Goal: Task Accomplishment & Management: Manage account settings

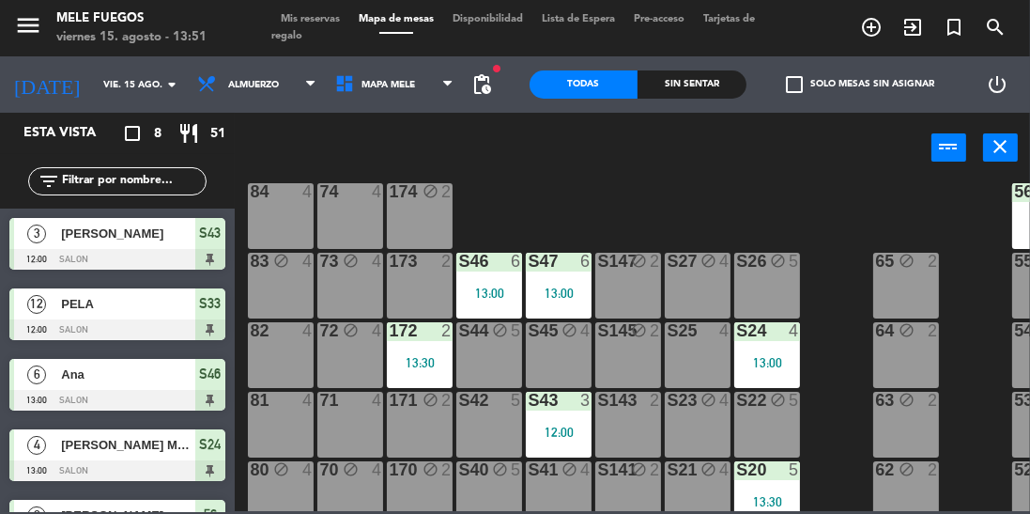
scroll to position [404, 0]
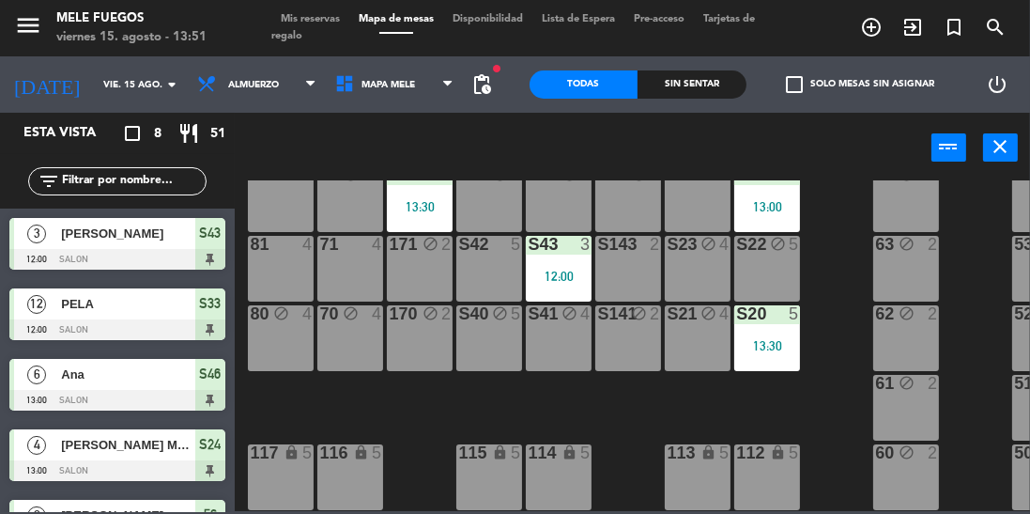
click at [848, 387] on div "100 8 101 8 102 8 103 8 104 8 S32 block 8 S33 12 12:00 S34 8 75 11 13:30 85 11 …" at bounding box center [637, 345] width 785 height 331
click at [883, 29] on icon "turned_in_not" at bounding box center [871, 27] width 23 height 23
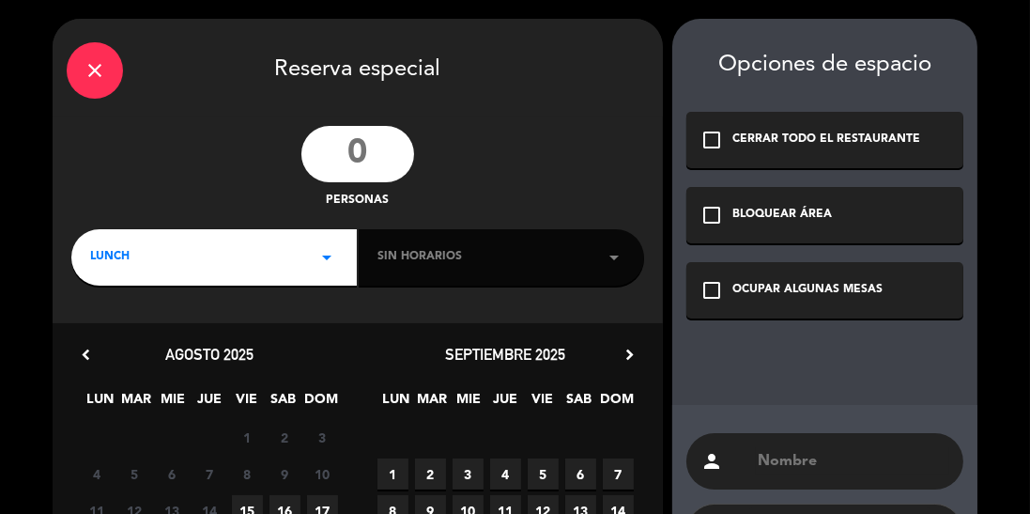
click at [341, 147] on input "number" at bounding box center [357, 154] width 113 height 56
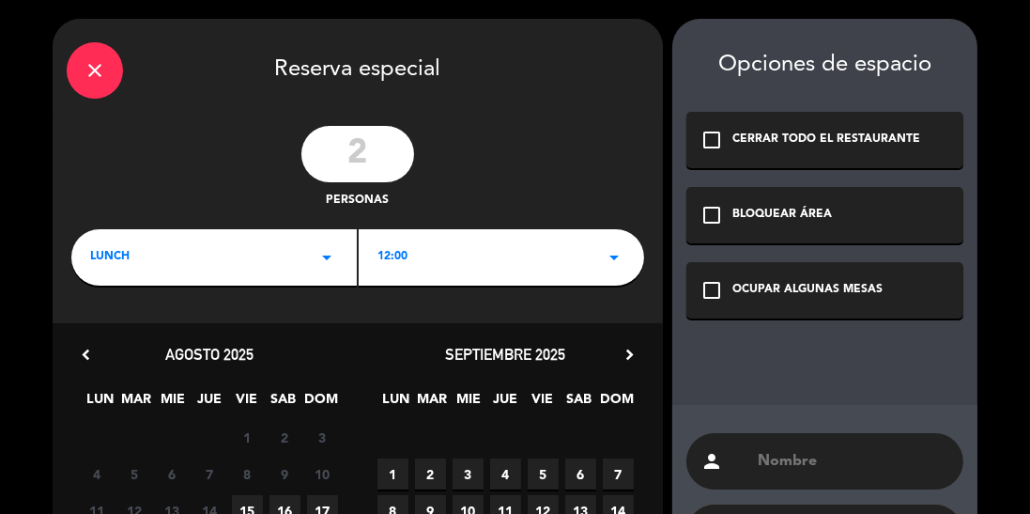
type input "2"
click at [155, 276] on div "LUNCH arrow_drop_down" at bounding box center [214, 257] width 286 height 56
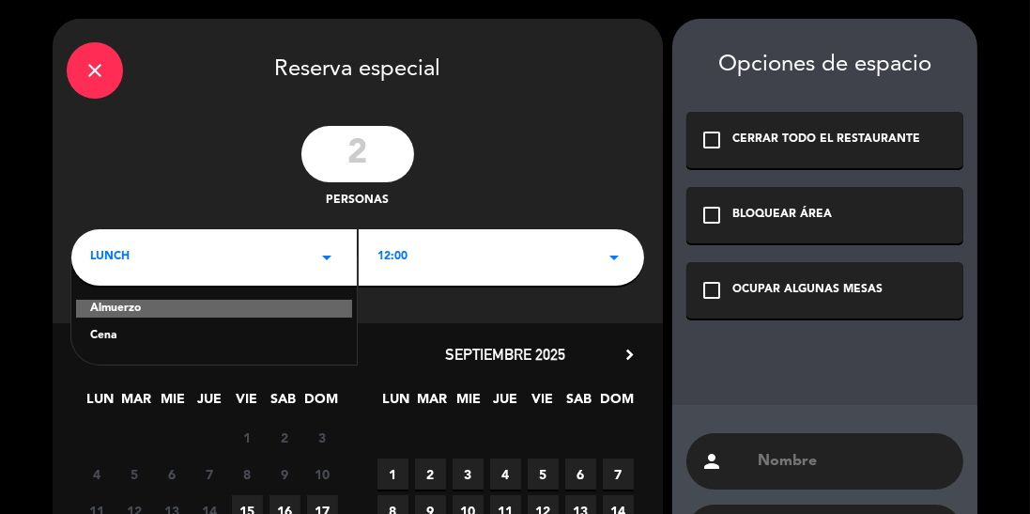
click at [101, 339] on div "Cena" at bounding box center [214, 336] width 248 height 19
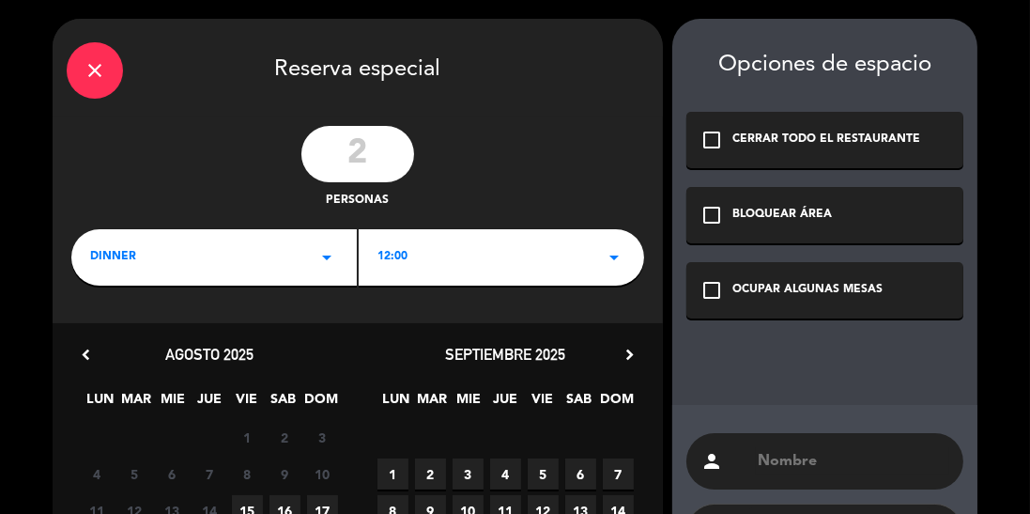
click at [510, 259] on div "12:00 arrow_drop_down" at bounding box center [502, 257] width 286 height 56
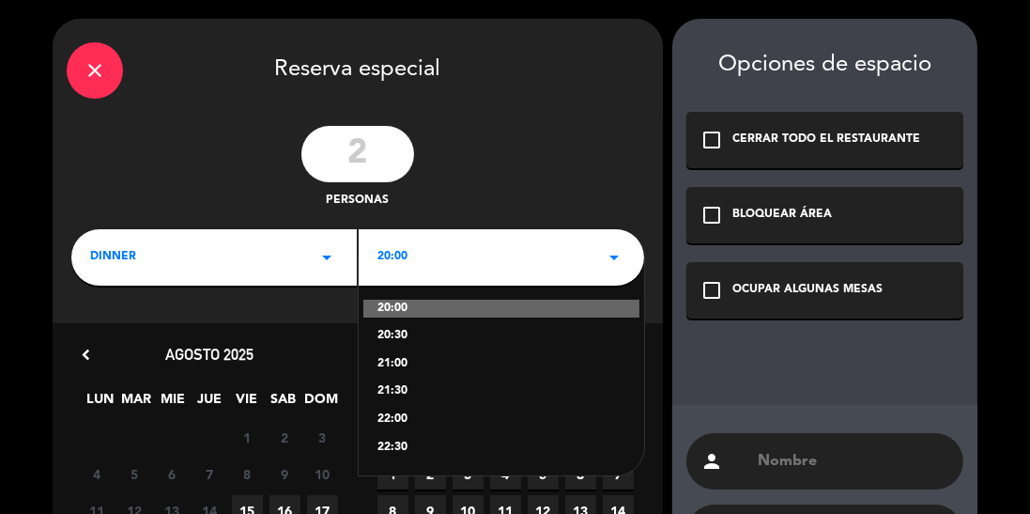
click at [432, 394] on div "21:30" at bounding box center [502, 391] width 248 height 19
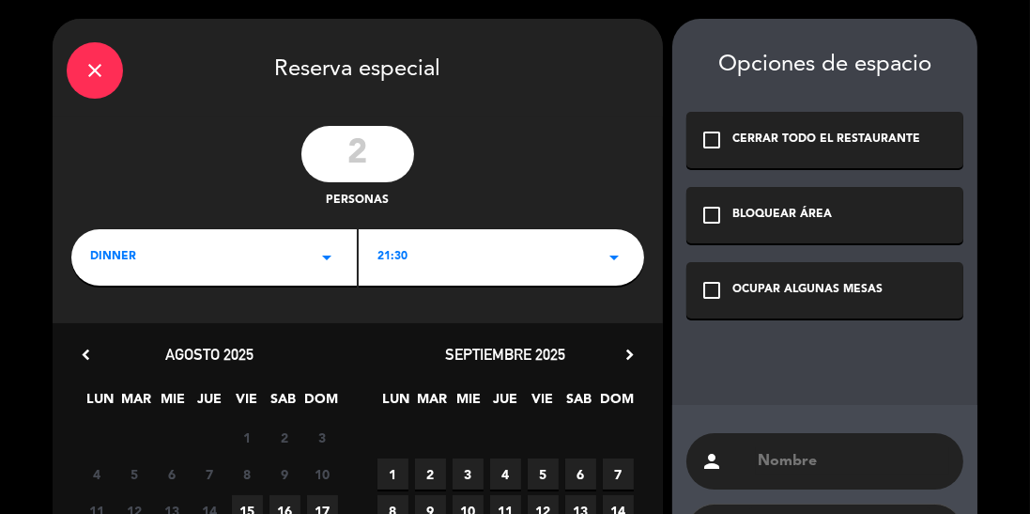
scroll to position [237, 0]
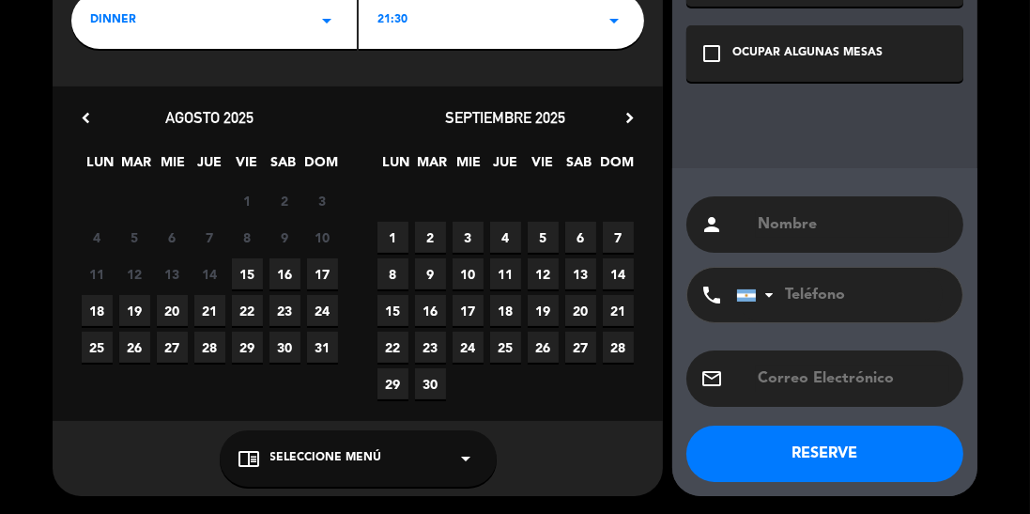
click at [250, 264] on span "15" at bounding box center [247, 273] width 31 height 31
click at [824, 227] on input "text" at bounding box center [852, 224] width 193 height 26
click at [849, 216] on input "[PERSON_NAME]" at bounding box center [852, 224] width 193 height 26
type input "[PERSON_NAME] (invitación)"
click at [842, 53] on div "OCUPAR ALGUNAS MESAS" at bounding box center [808, 53] width 150 height 19
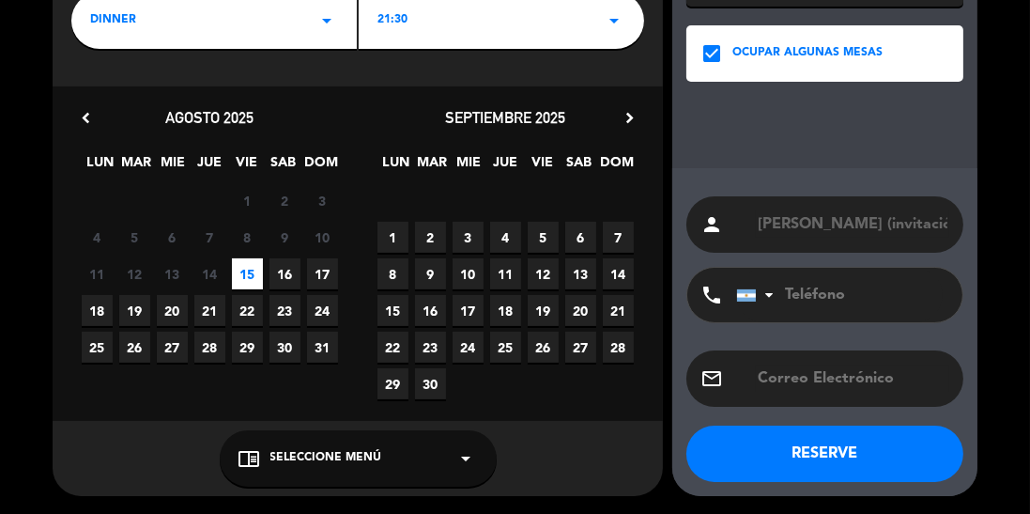
click at [829, 462] on button "RESERVE" at bounding box center [825, 453] width 277 height 56
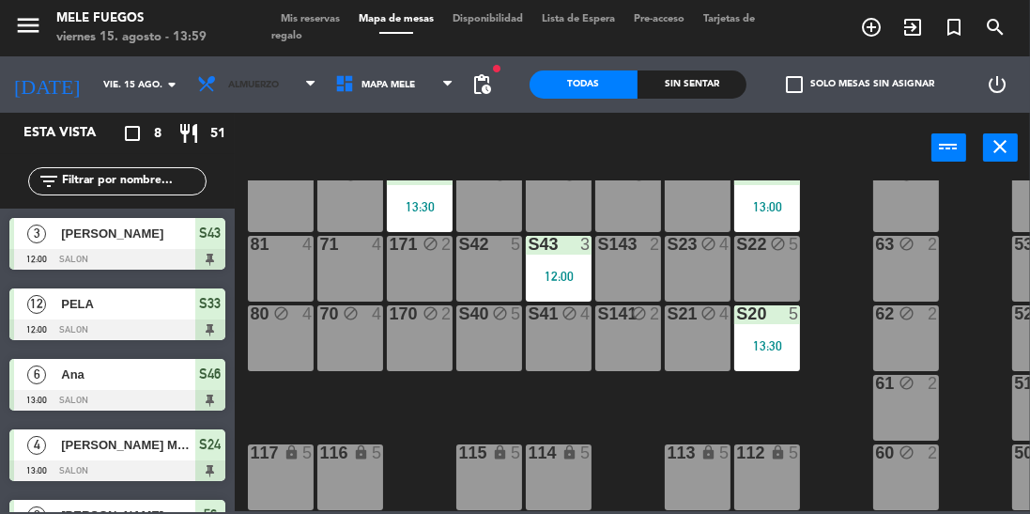
click at [232, 91] on span "Almuerzo" at bounding box center [257, 84] width 138 height 41
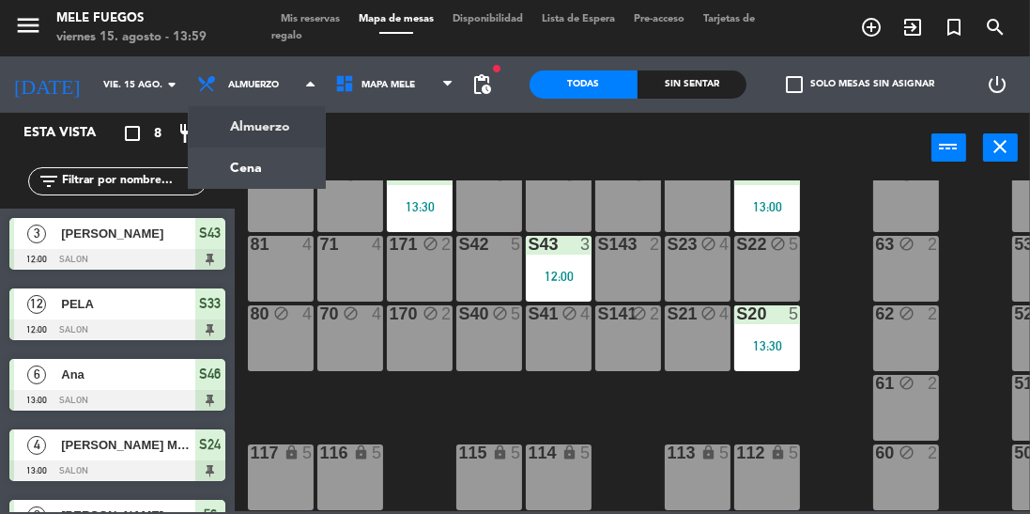
click at [240, 177] on ng-component "menu Mele Fuegos viernes 15. agosto - 13:59 Mis reservas Mapa de mesas Disponib…" at bounding box center [515, 255] width 1030 height 511
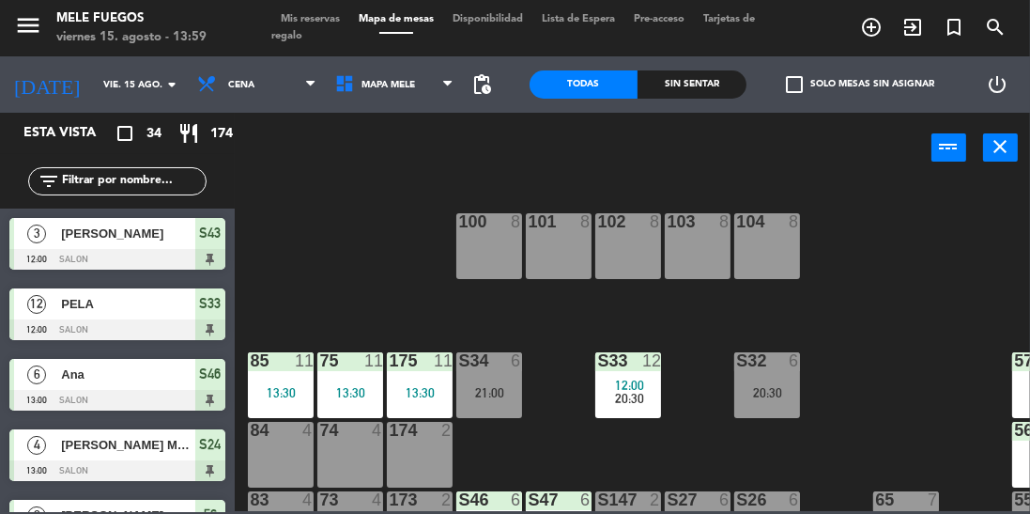
click at [313, 17] on span "Mis reservas" at bounding box center [310, 19] width 78 height 10
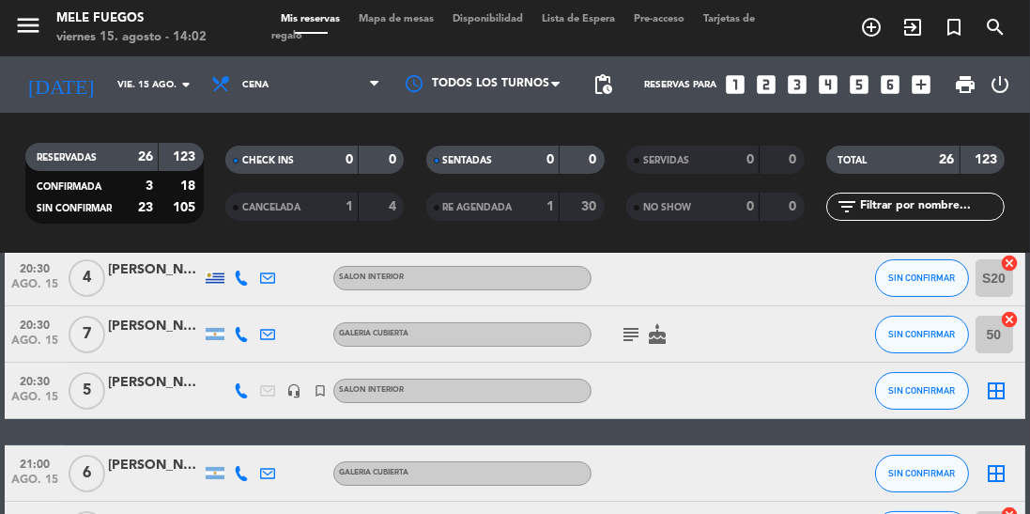
scroll to position [286, 0]
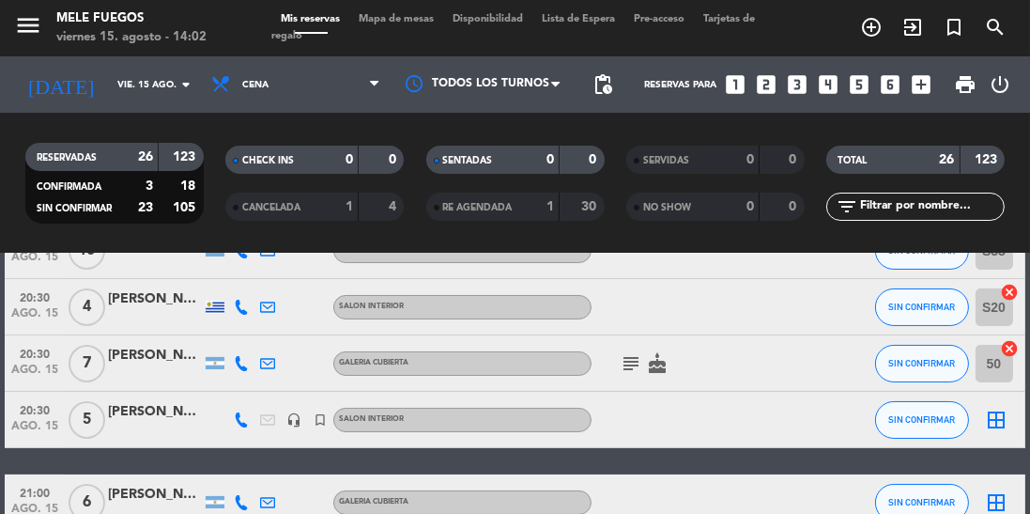
click at [395, 475] on div "21:00 ago. 15 6 [PERSON_NAME] GALERIA CUBIERTA SIN CONFIRMAR border_all" at bounding box center [515, 502] width 1020 height 56
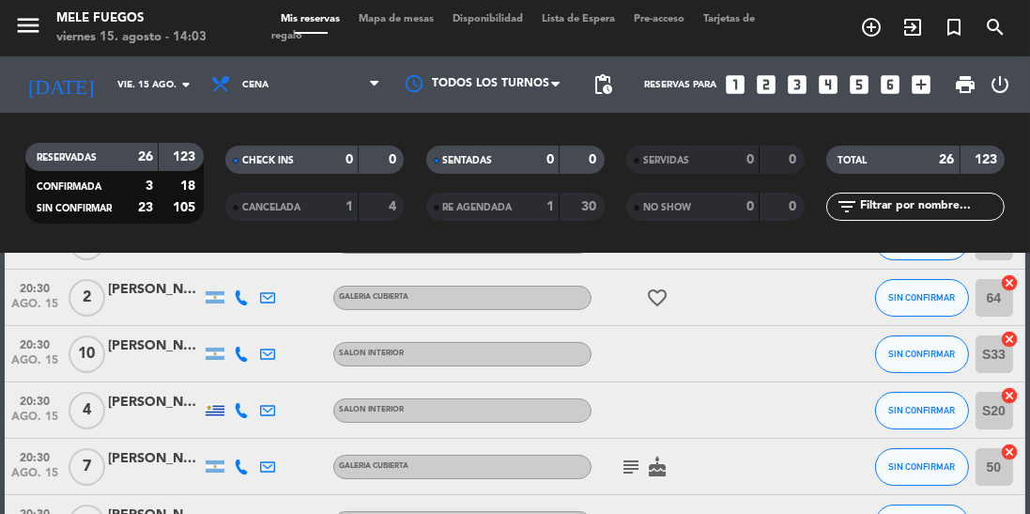
scroll to position [0, 0]
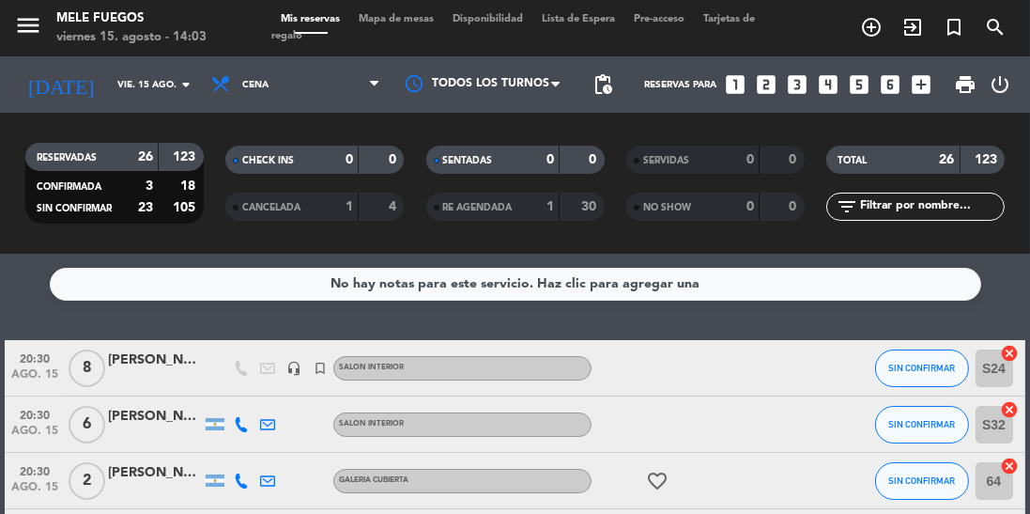
click at [394, 16] on span "Mapa de mesas" at bounding box center [396, 19] width 94 height 10
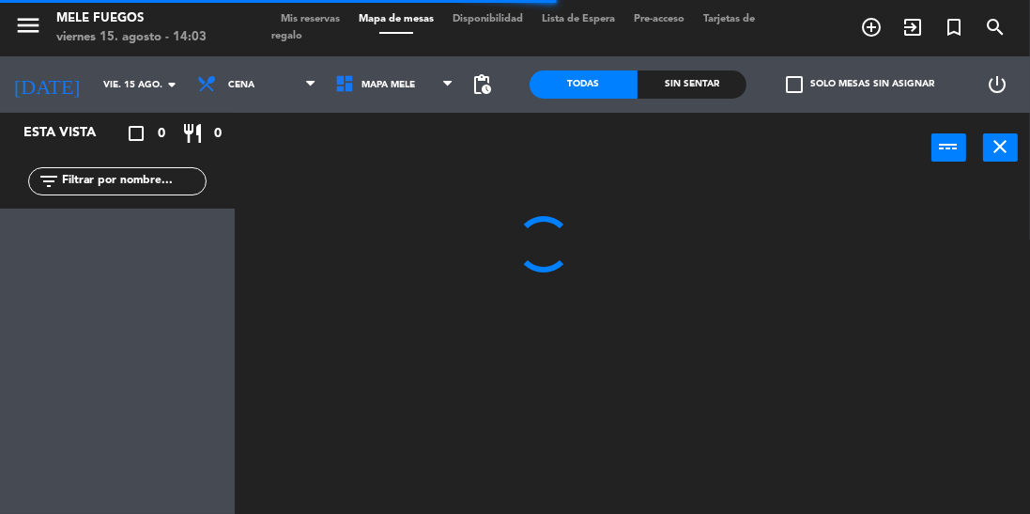
click at [474, 83] on span "pending_actions" at bounding box center [482, 84] width 23 height 23
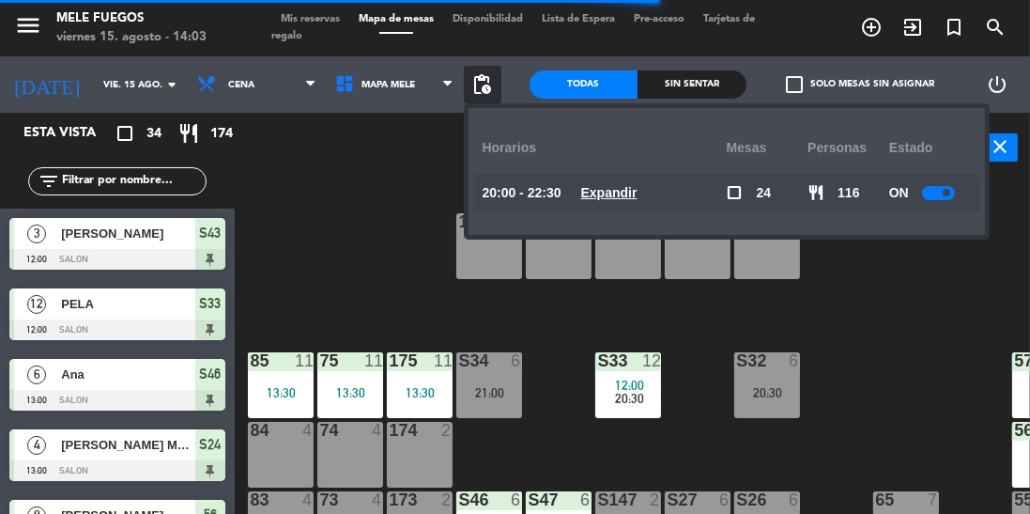
click at [944, 195] on span at bounding box center [947, 193] width 8 height 8
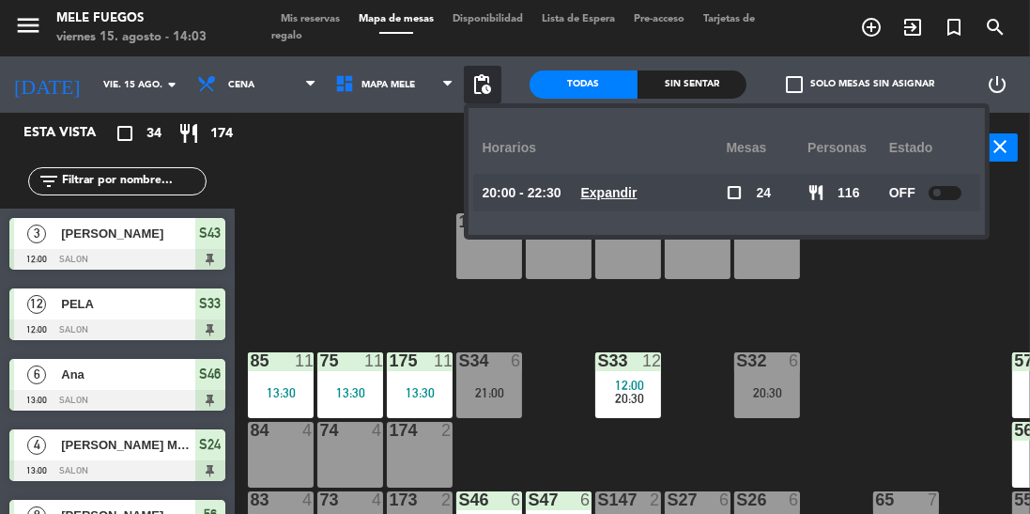
click at [939, 337] on div "100 8 101 8 102 8 103 8 104 8 S32 6 20:30 S33 12 12:00 20:30 S34 6 21:00 75 11 …" at bounding box center [637, 390] width 785 height 421
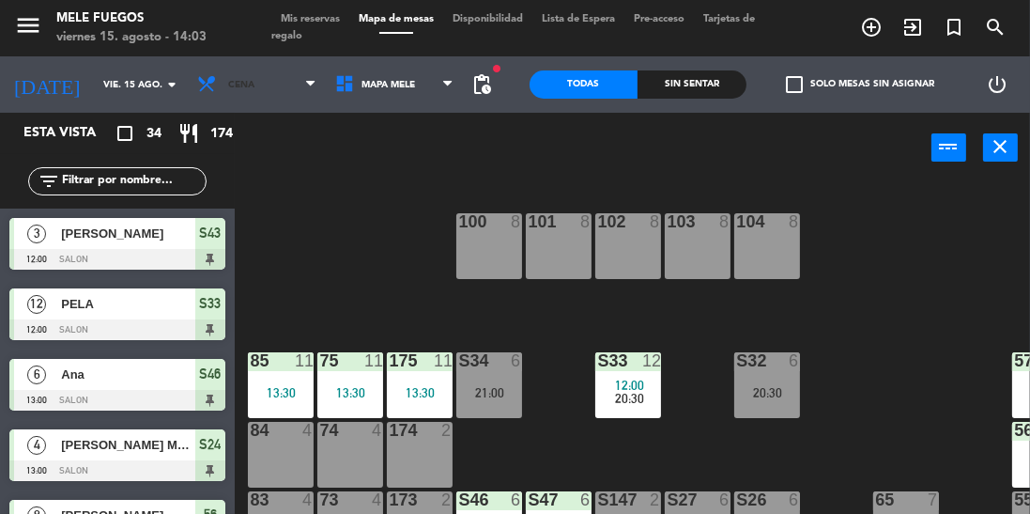
click at [211, 79] on icon at bounding box center [209, 84] width 27 height 21
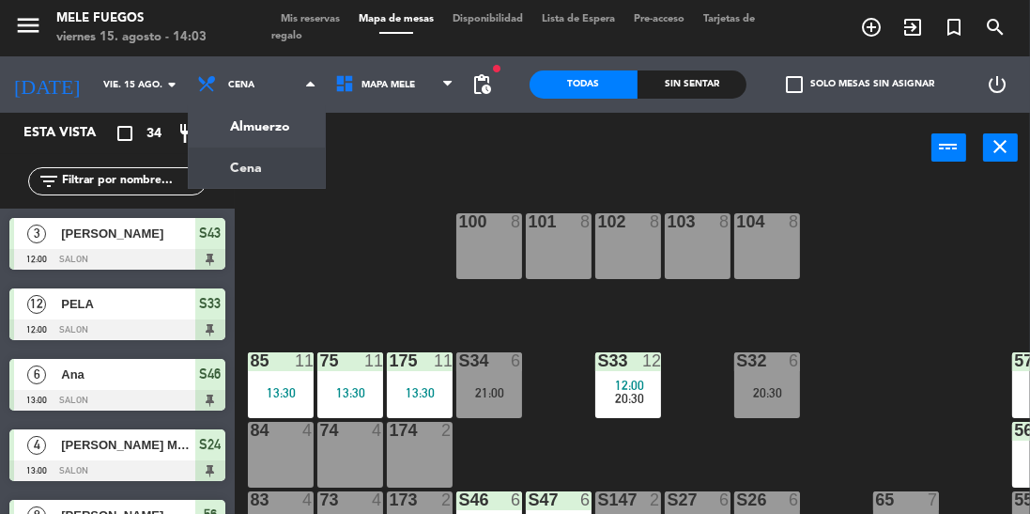
click at [241, 132] on ng-component "menu Mele Fuegos viernes 15. agosto - 14:03 Mis reservas Mapa de mesas Disponib…" at bounding box center [515, 300] width 1030 height 601
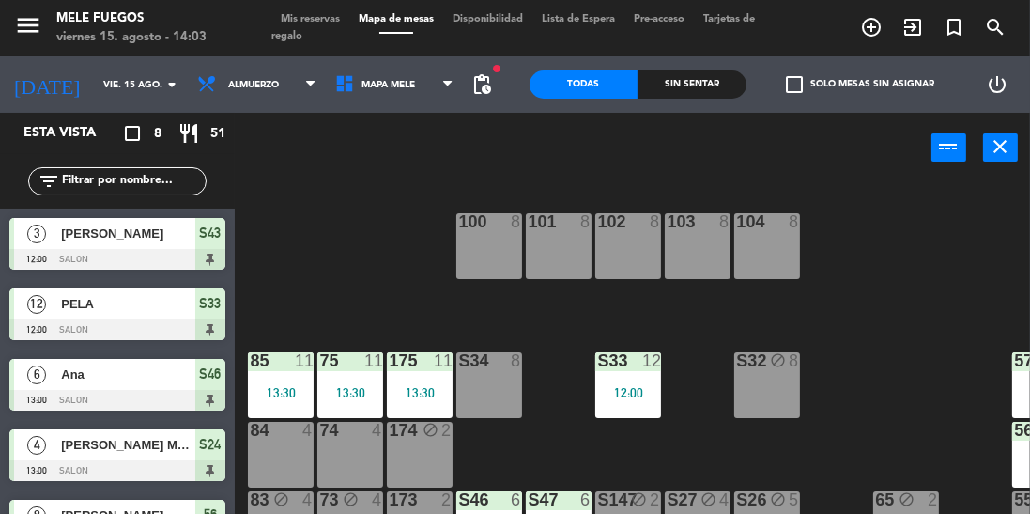
click at [301, 17] on span "Mis reservas" at bounding box center [310, 19] width 78 height 10
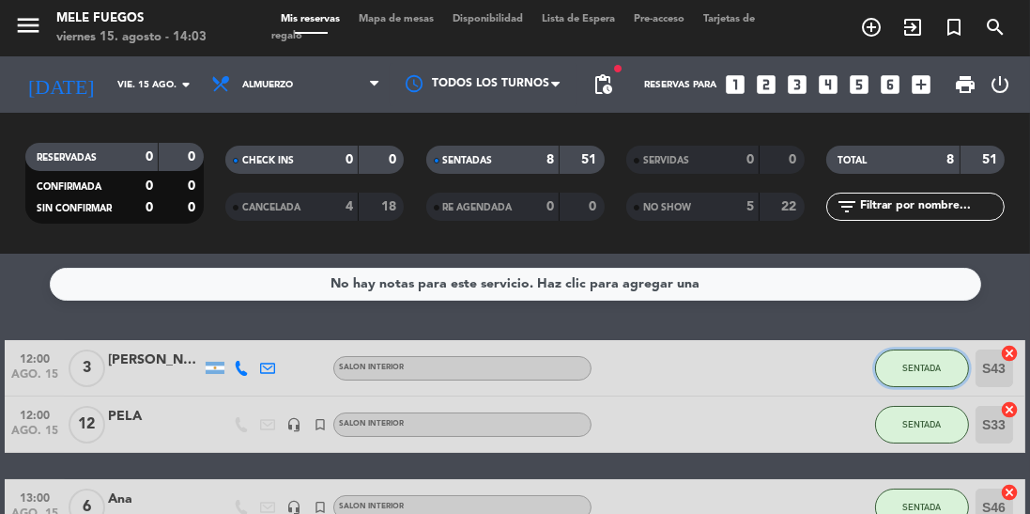
click at [926, 371] on span "SENTADA" at bounding box center [922, 368] width 39 height 10
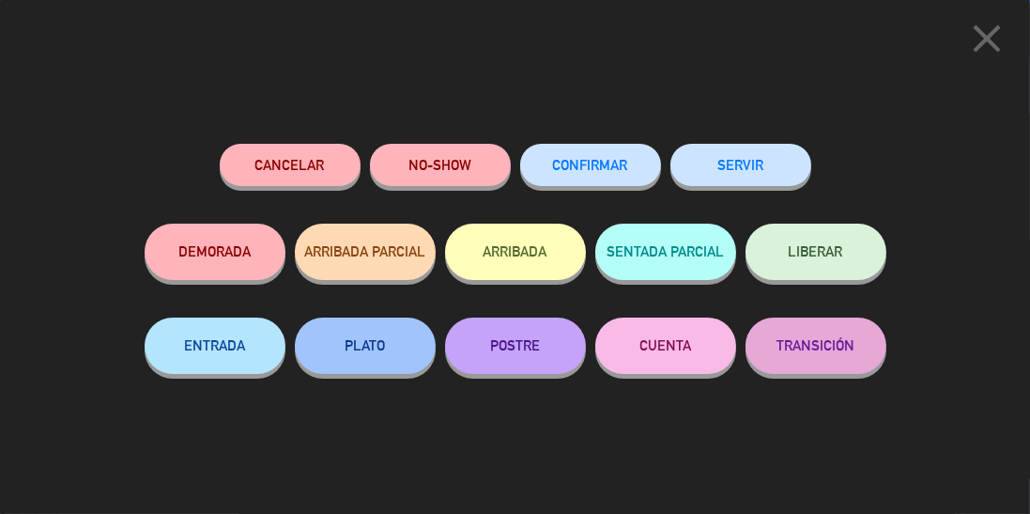
click at [827, 244] on span "LIBERAR" at bounding box center [816, 251] width 54 height 16
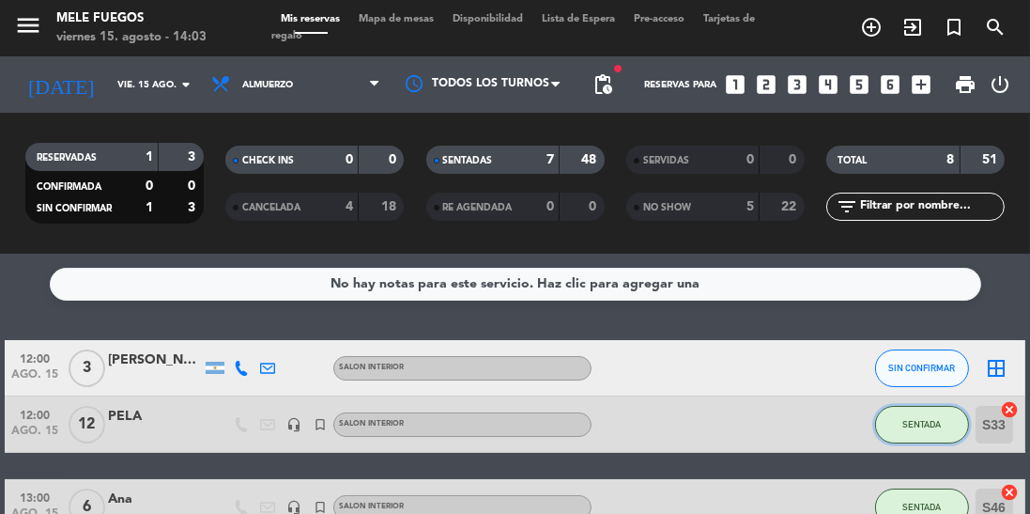
click at [929, 426] on span "SENTADA" at bounding box center [922, 424] width 39 height 10
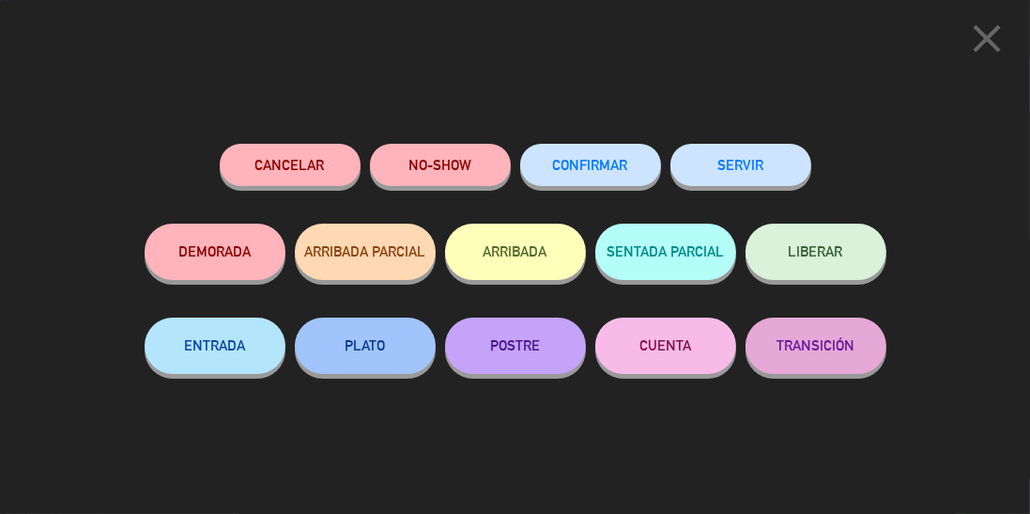
click at [798, 234] on button "LIBERAR" at bounding box center [816, 252] width 141 height 56
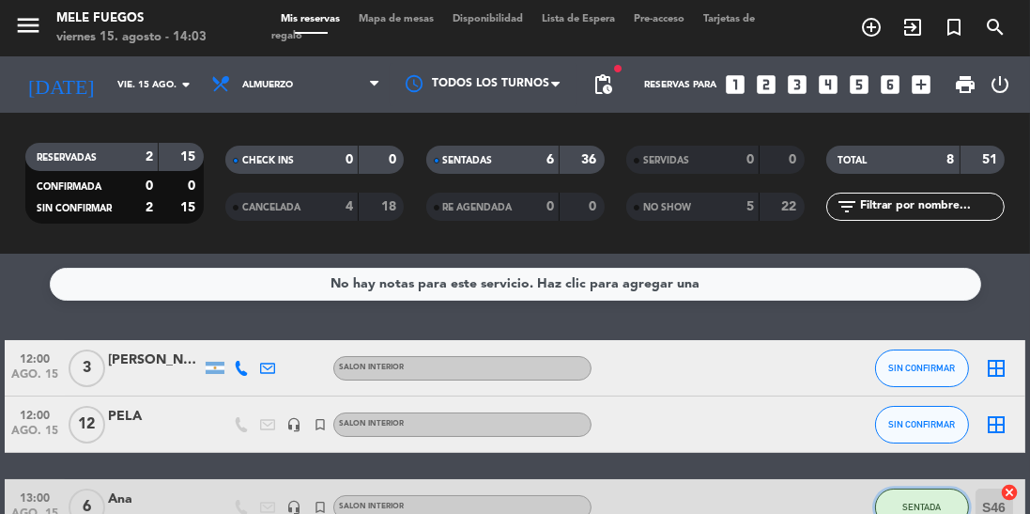
click at [930, 502] on span "SENTADA" at bounding box center [922, 507] width 39 height 10
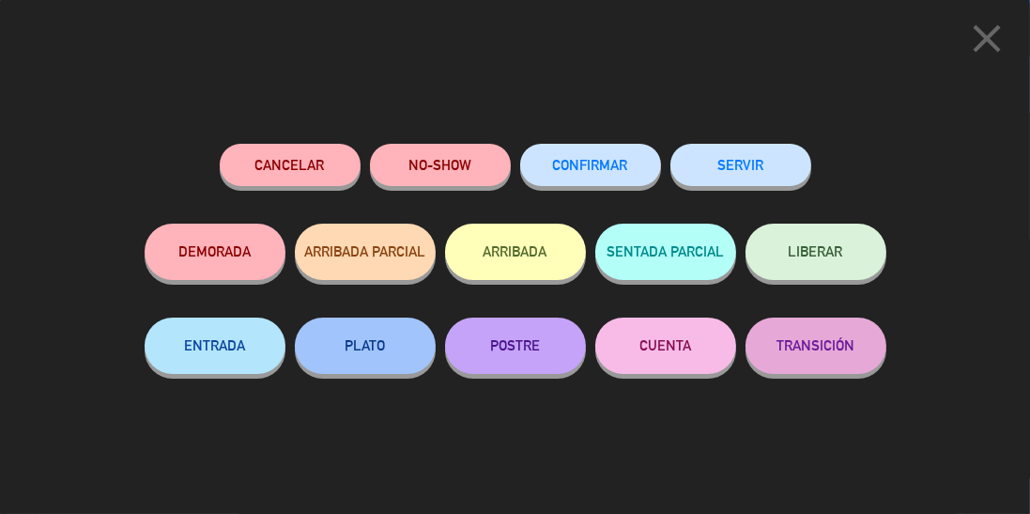
click at [791, 254] on span "LIBERAR" at bounding box center [816, 251] width 54 height 16
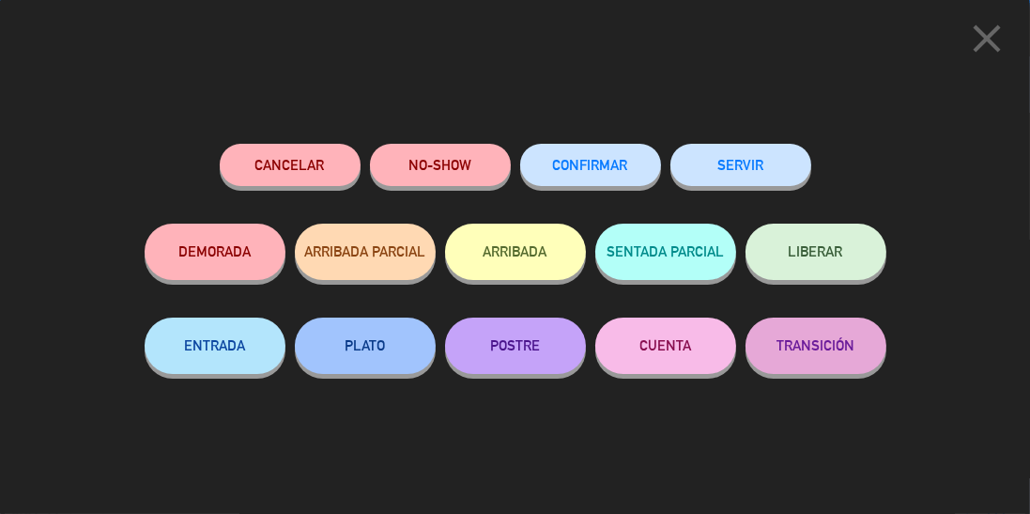
click at [857, 267] on button "LIBERAR" at bounding box center [816, 252] width 141 height 56
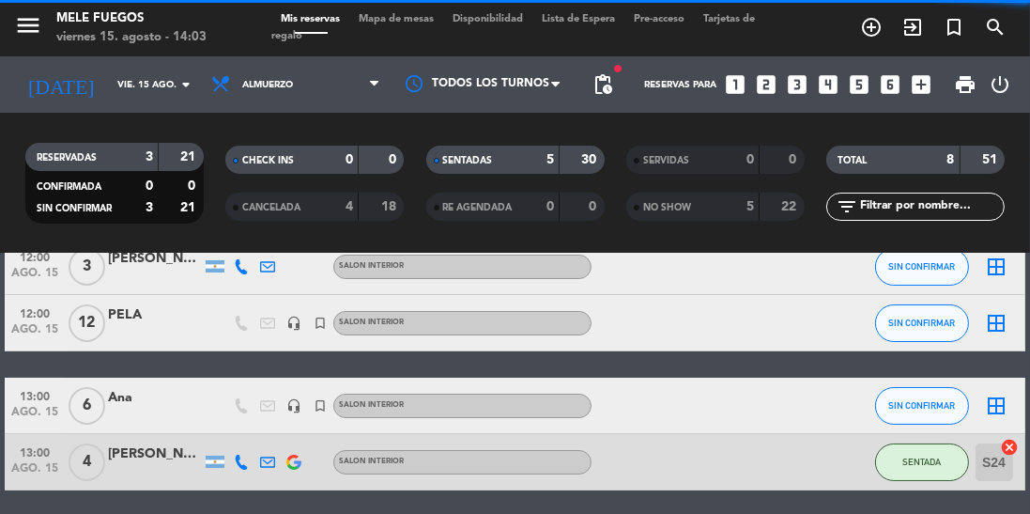
scroll to position [154, 0]
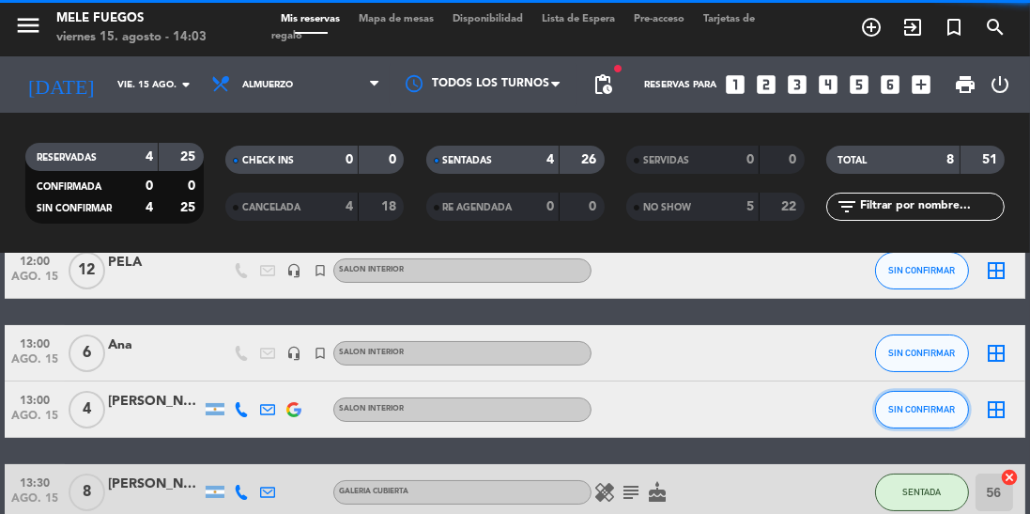
click at [929, 414] on button "SIN CONFIRMAR" at bounding box center [922, 410] width 94 height 38
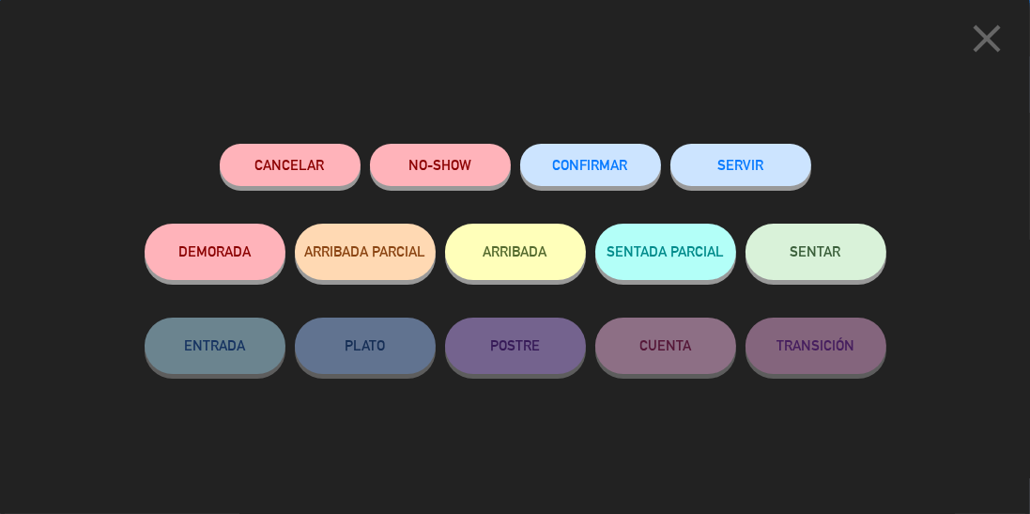
click at [995, 45] on icon "close" at bounding box center [987, 38] width 47 height 47
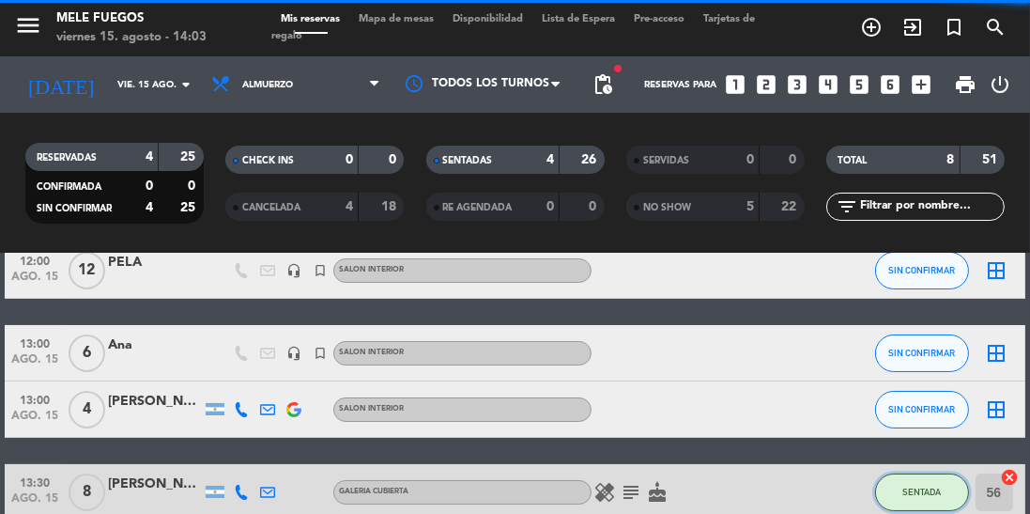
click at [933, 496] on span "SENTADA" at bounding box center [922, 491] width 39 height 10
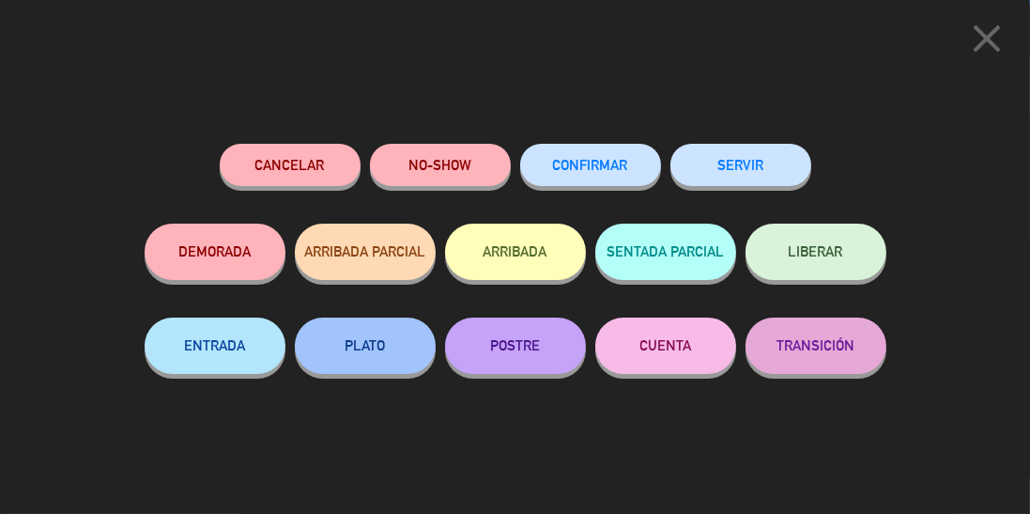
click at [797, 255] on span "LIBERAR" at bounding box center [816, 251] width 54 height 16
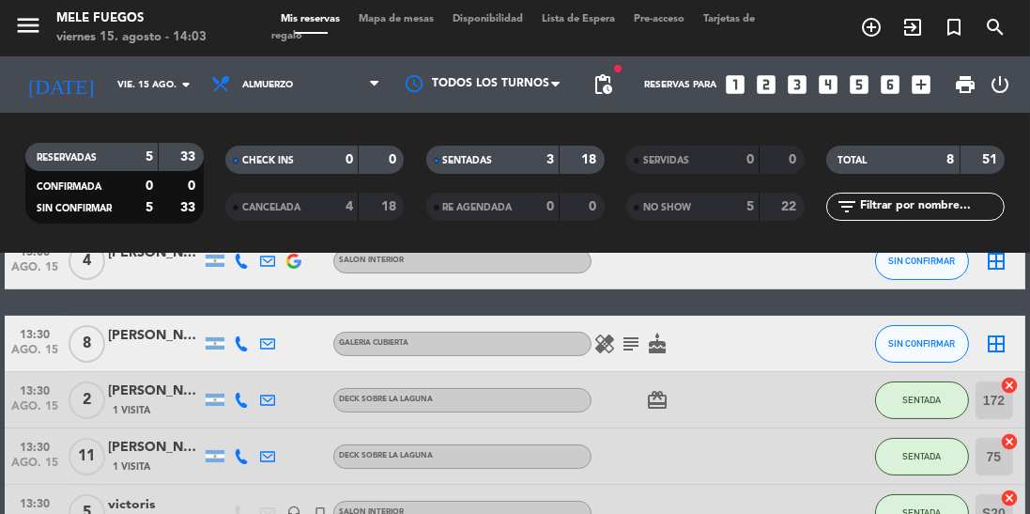
scroll to position [302, 0]
click at [931, 402] on span "SENTADA" at bounding box center [922, 399] width 39 height 10
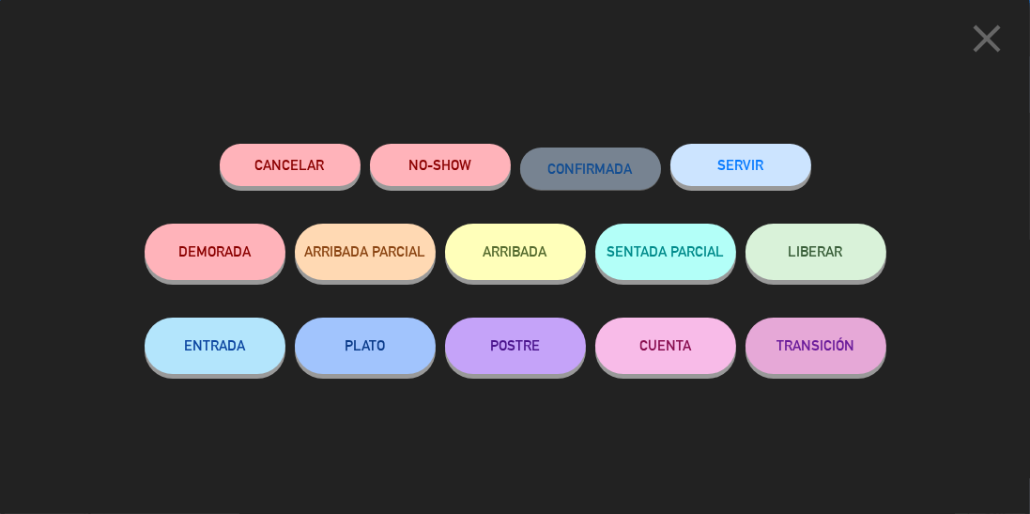
click at [810, 245] on span "LIBERAR" at bounding box center [816, 251] width 54 height 16
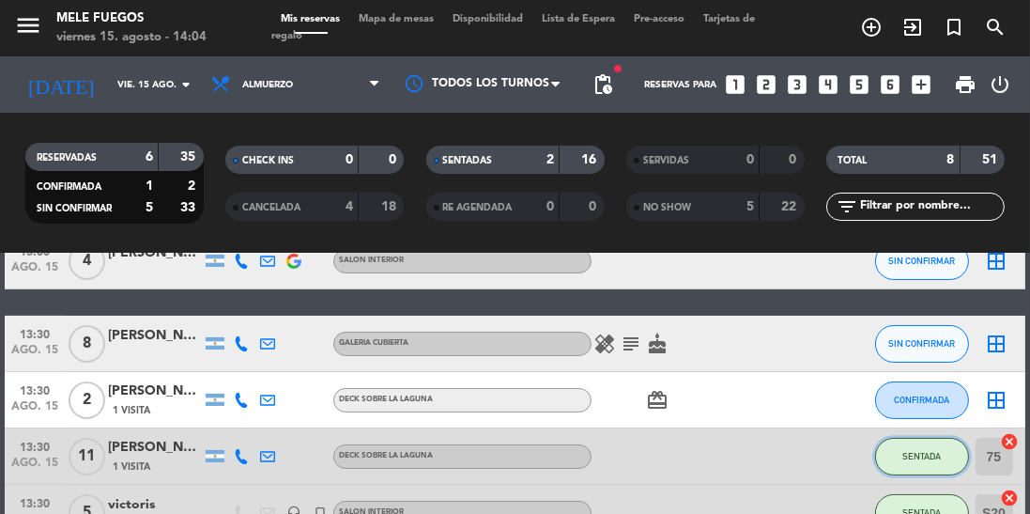
click at [929, 451] on span "SENTADA" at bounding box center [922, 456] width 39 height 10
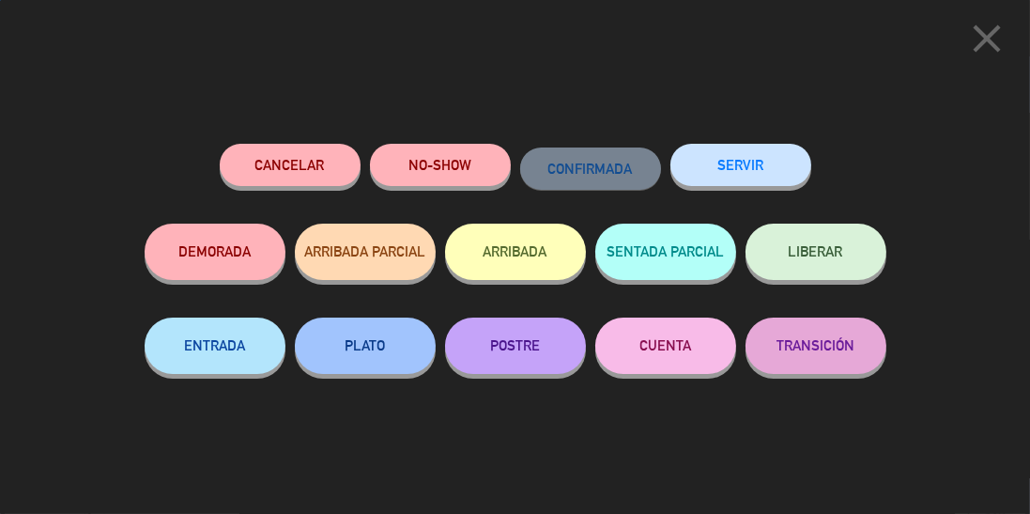
click at [800, 262] on button "LIBERAR" at bounding box center [816, 252] width 141 height 56
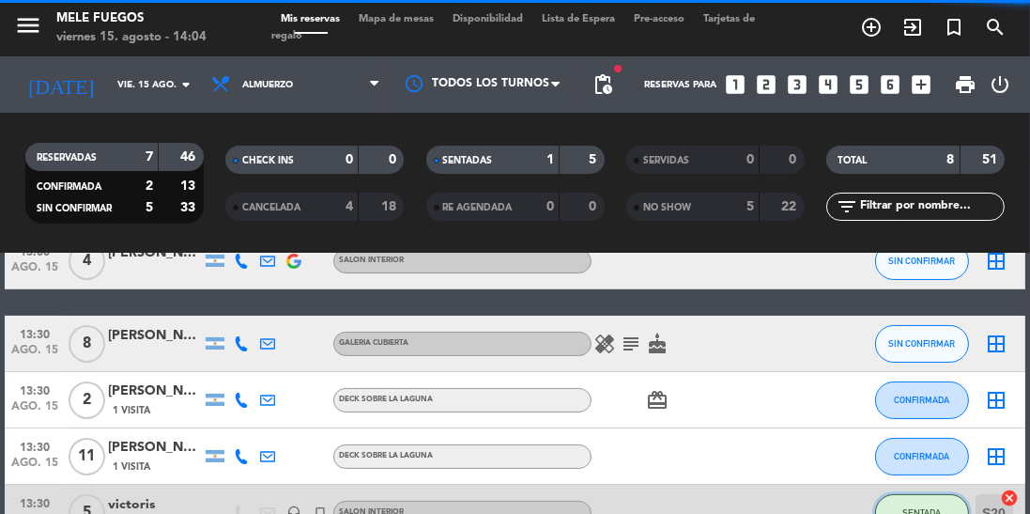
click at [934, 513] on button "SENTADA" at bounding box center [922, 513] width 94 height 38
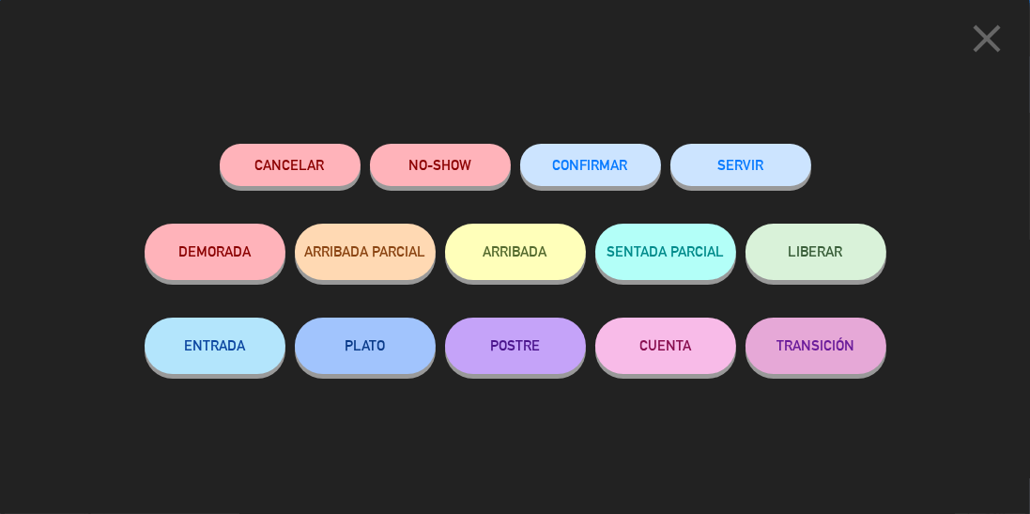
click at [821, 263] on button "LIBERAR" at bounding box center [816, 252] width 141 height 56
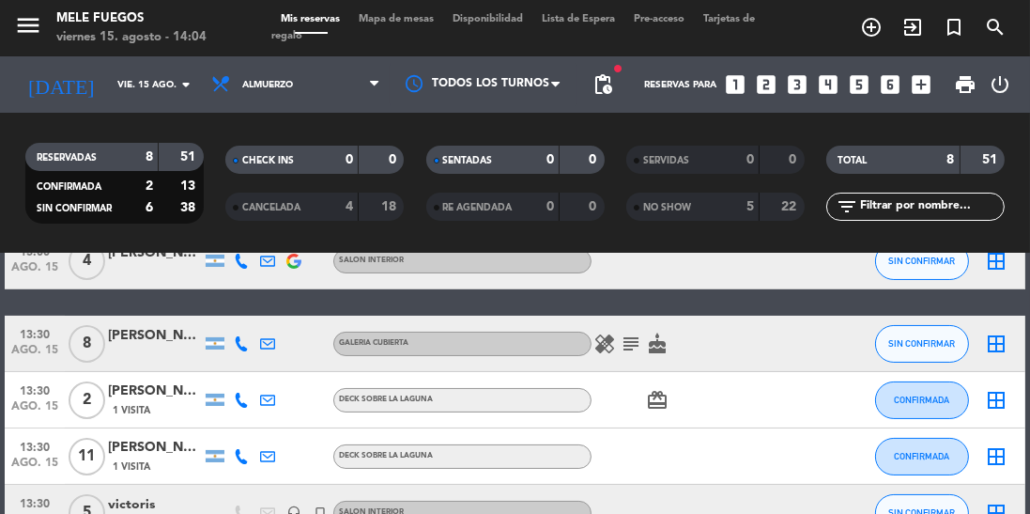
scroll to position [0, 0]
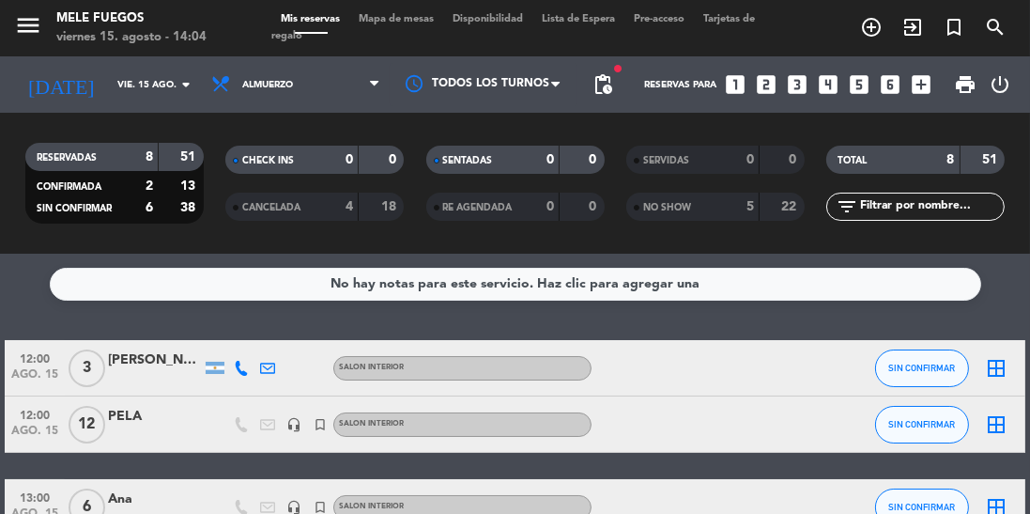
click at [395, 16] on span "Mapa de mesas" at bounding box center [396, 19] width 94 height 10
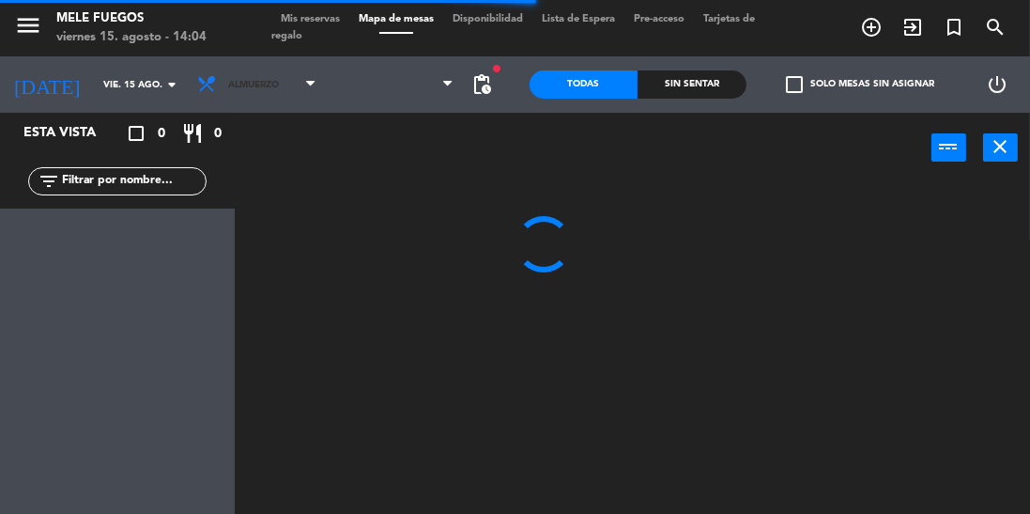
click at [271, 78] on span "Almuerzo" at bounding box center [257, 84] width 138 height 41
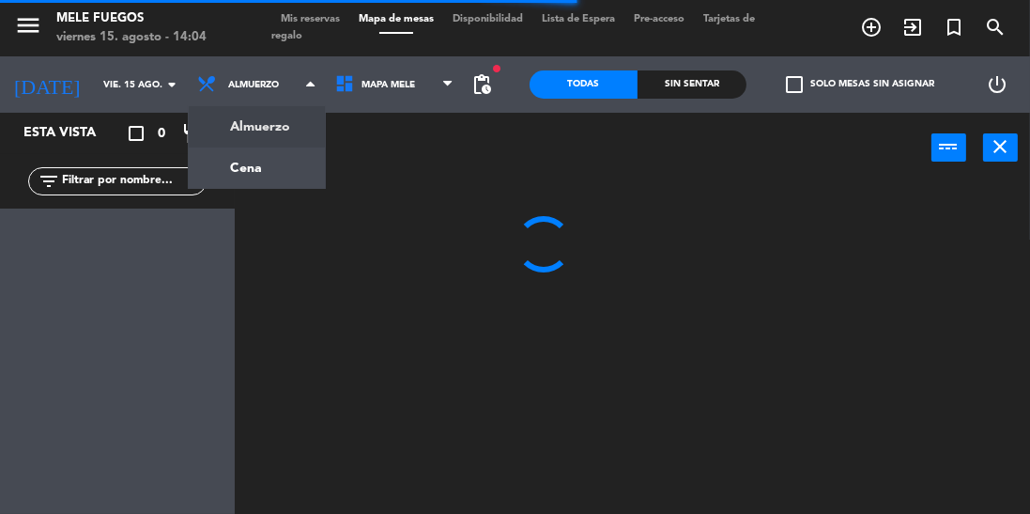
click at [245, 178] on ng-component "menu Mele Fuegos viernes 15. agosto - 14:04 Mis reservas Mapa de mesas Disponib…" at bounding box center [515, 300] width 1030 height 601
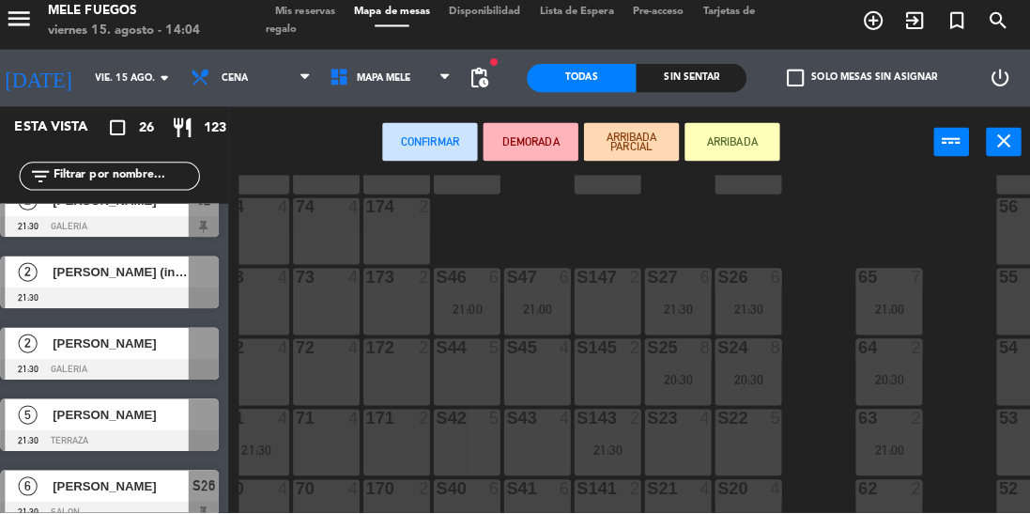
click at [327, 445] on div "71 4" at bounding box center [332, 444] width 66 height 66
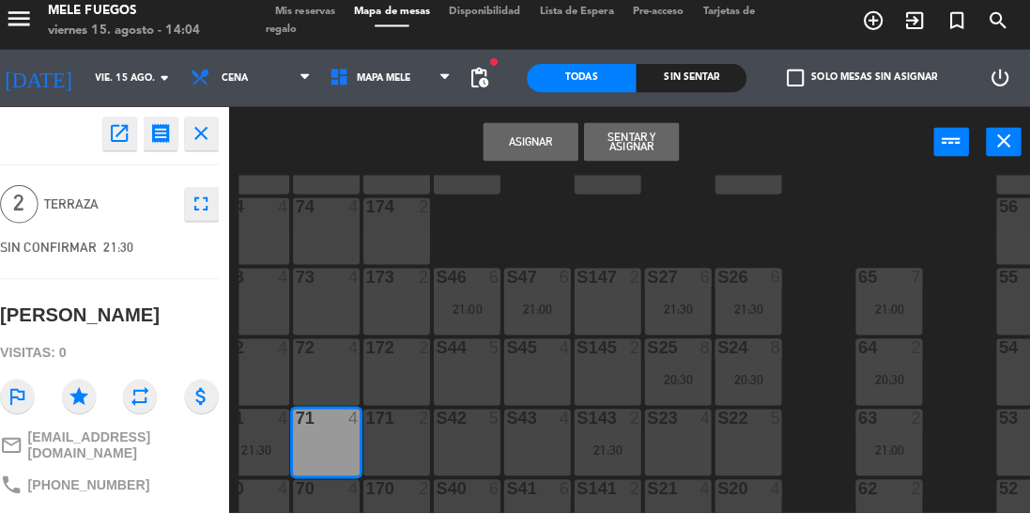
click at [534, 154] on button "Asignar" at bounding box center [533, 148] width 94 height 38
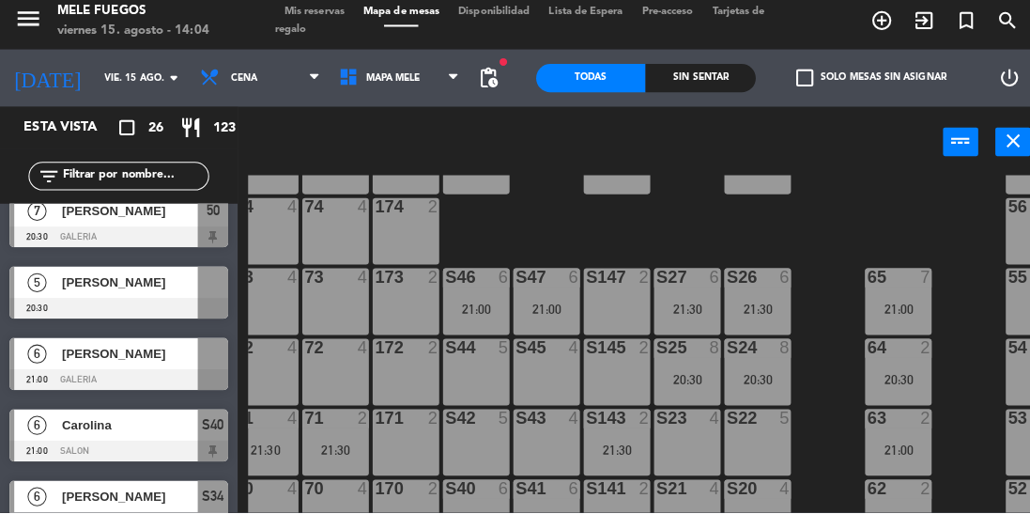
scroll to position [361, 0]
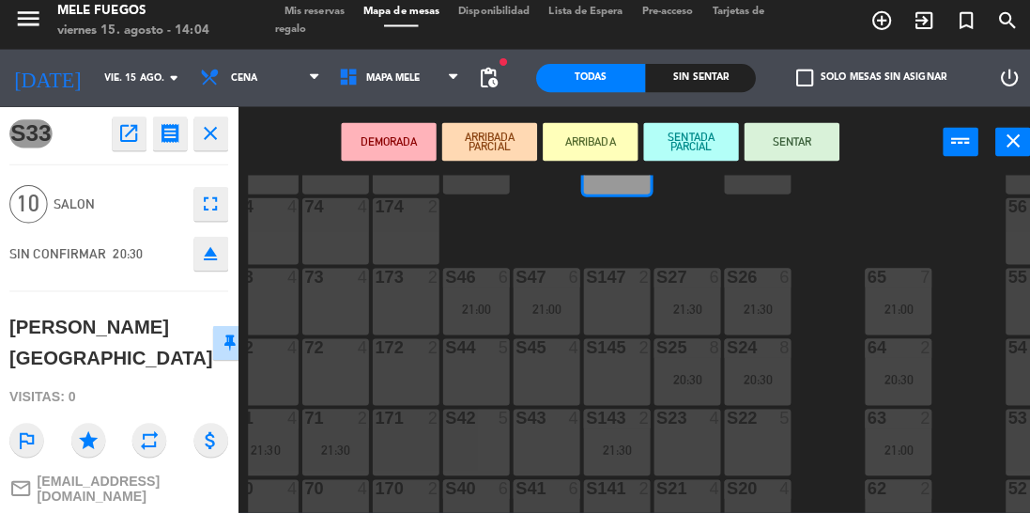
click at [547, 229] on div "100 8 101 8 102 8 103 8 104 8 S32 6 20:30 S33 10 20:30 S34 6 21:00 75 4 85 5 17…" at bounding box center [637, 390] width 785 height 421
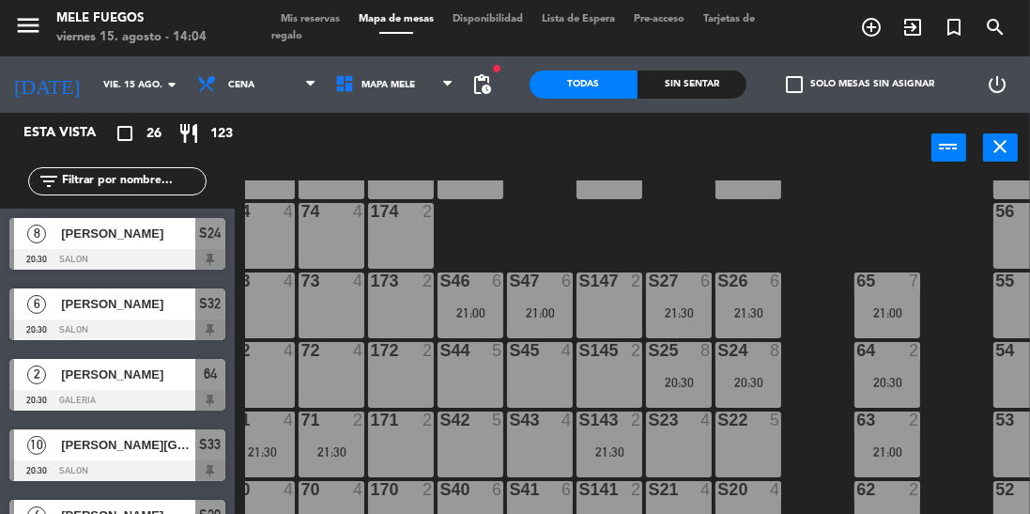
scroll to position [58, 0]
